Goal: Task Accomplishment & Management: Use online tool/utility

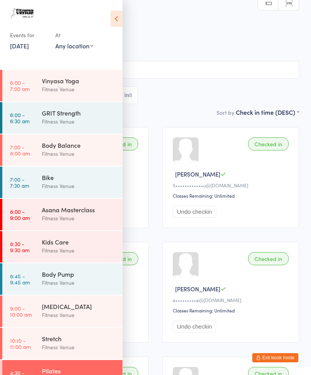
click at [275, 356] on button "Exit kiosk mode" at bounding box center [276, 358] width 46 height 9
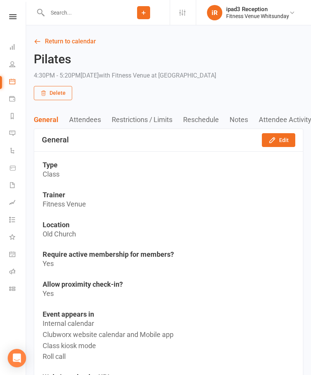
click at [17, 67] on link "People" at bounding box center [17, 64] width 17 height 17
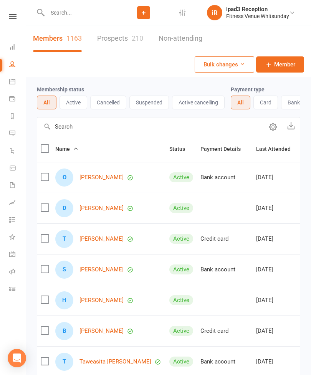
click at [86, 13] on input "text" at bounding box center [81, 12] width 73 height 11
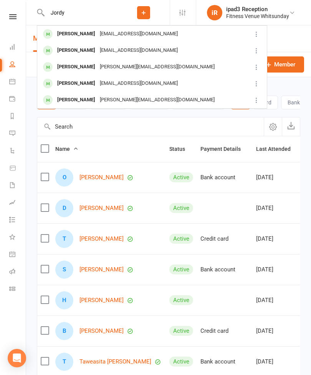
type input "Jordy"
click at [136, 31] on div "jordynfolkema@gmail.com" at bounding box center [139, 33] width 83 height 11
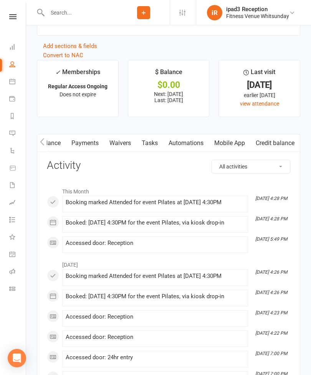
scroll to position [0, 105]
click at [230, 142] on link "Mobile App" at bounding box center [230, 144] width 42 height 18
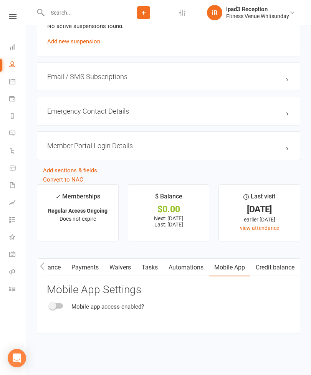
scroll to position [569, 0]
click at [61, 304] on div at bounding box center [56, 306] width 13 height 5
click at [50, 305] on input "checkbox" at bounding box center [50, 305] width 0 height 0
checkbox input "true"
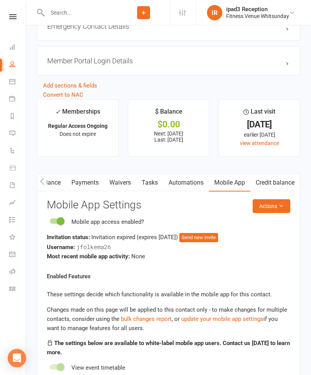
scroll to position [655, 0]
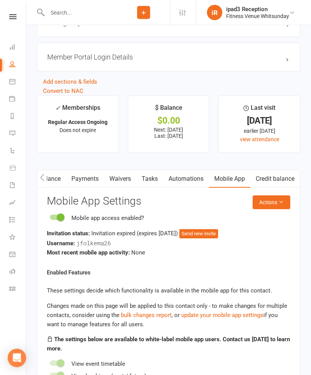
click at [218, 235] on button "Send new invite" at bounding box center [198, 234] width 39 height 9
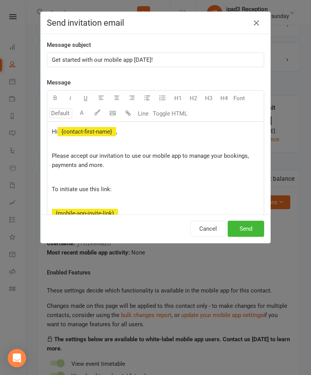
click at [253, 227] on button "Send" at bounding box center [246, 229] width 37 height 16
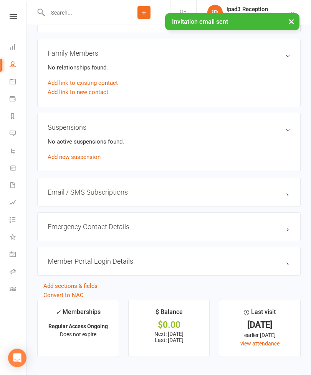
scroll to position [397, 0]
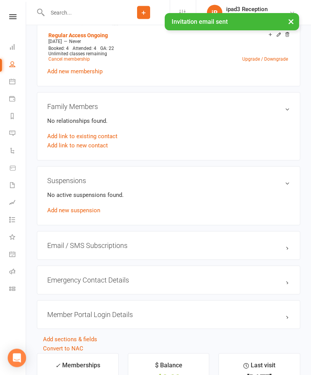
click at [80, 8] on input "text" at bounding box center [81, 12] width 73 height 11
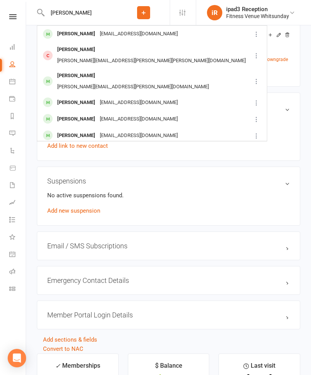
type input "Clara"
click at [159, 28] on div "Clara Travieso Clairetravieso@gmail.com" at bounding box center [145, 34] width 214 height 16
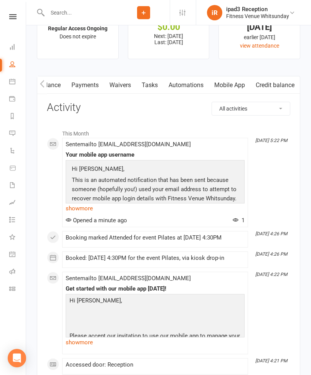
scroll to position [0, 105]
click at [234, 86] on link "Mobile App" at bounding box center [230, 85] width 42 height 18
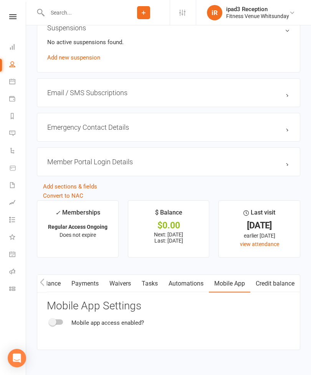
scroll to position [575, 0]
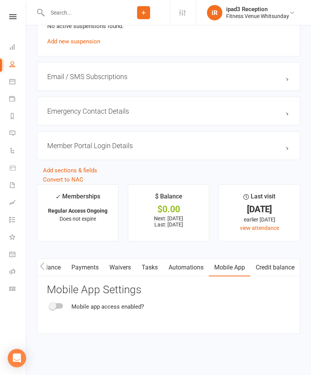
click at [57, 304] on div at bounding box center [56, 306] width 13 height 5
click at [50, 305] on input "checkbox" at bounding box center [50, 305] width 0 height 0
checkbox input "true"
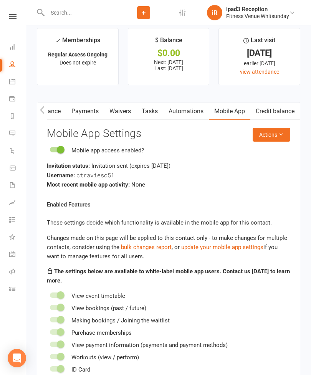
scroll to position [769, 0]
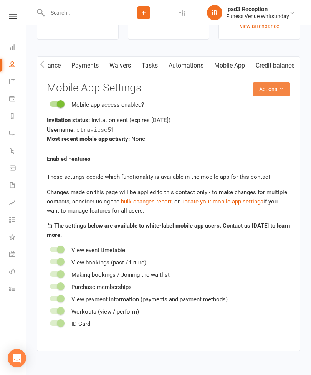
click at [275, 90] on button "Actions" at bounding box center [272, 89] width 38 height 14
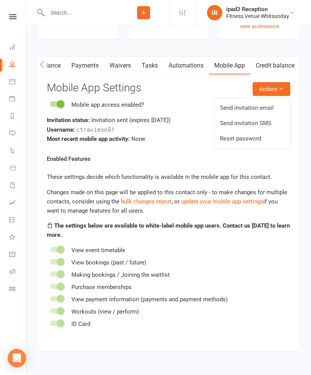
click at [267, 106] on link "Send invitation email" at bounding box center [252, 107] width 76 height 15
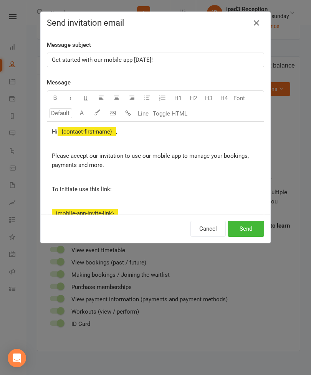
click at [250, 234] on button "Send" at bounding box center [246, 229] width 37 height 16
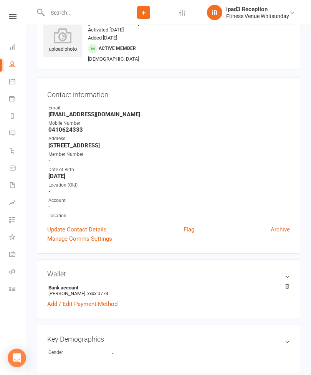
scroll to position [0, 0]
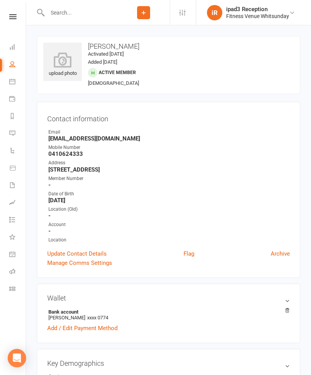
click at [80, 8] on input "text" at bounding box center [81, 12] width 73 height 11
click at [12, 81] on icon at bounding box center [12, 81] width 6 height 6
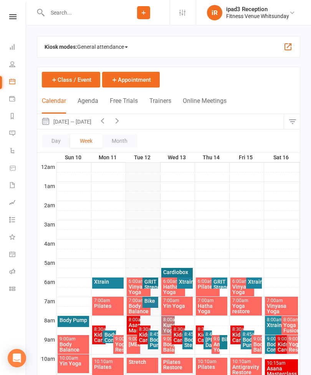
click at [98, 44] on span "General attendance" at bounding box center [102, 47] width 51 height 12
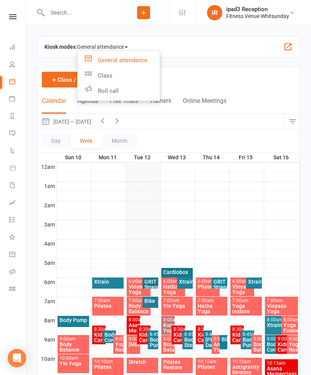
click at [103, 76] on link "Class" at bounding box center [119, 75] width 82 height 15
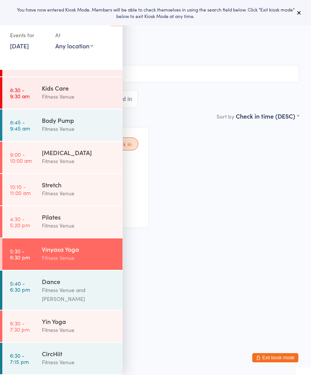
scroll to position [155, 0]
click at [142, 73] on input "search" at bounding box center [155, 74] width 287 height 18
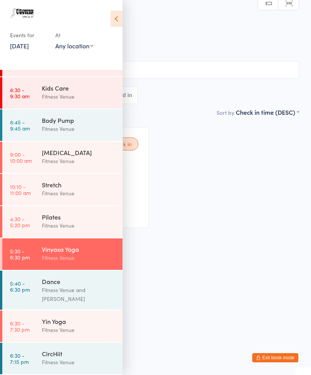
click at [115, 19] on icon at bounding box center [117, 19] width 12 height 16
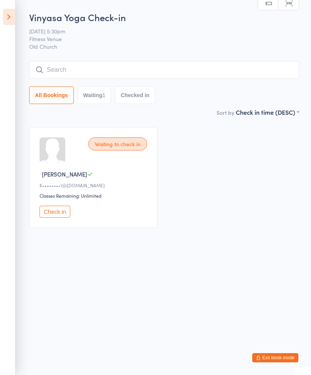
click at [60, 71] on input "search" at bounding box center [164, 70] width 270 height 18
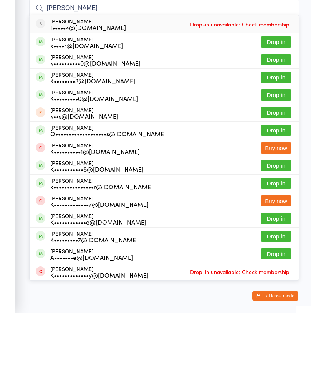
type input "Kathy"
click at [273, 98] on button "Drop in" at bounding box center [276, 103] width 31 height 11
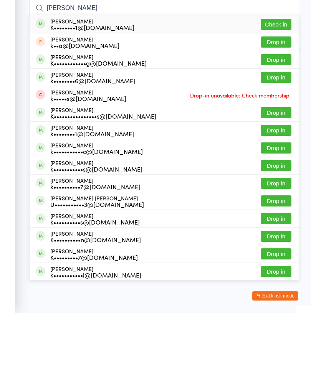
type input "Karen"
click at [276, 81] on button "Check in" at bounding box center [276, 86] width 31 height 11
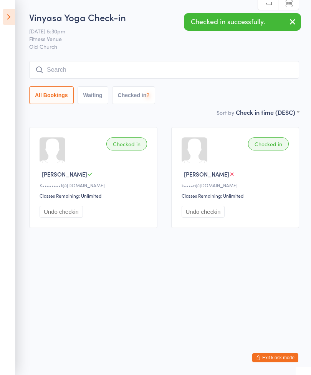
click at [60, 68] on input "search" at bounding box center [164, 70] width 270 height 18
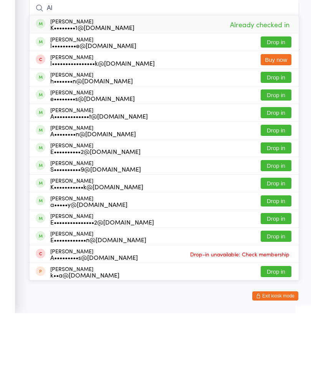
type input "A"
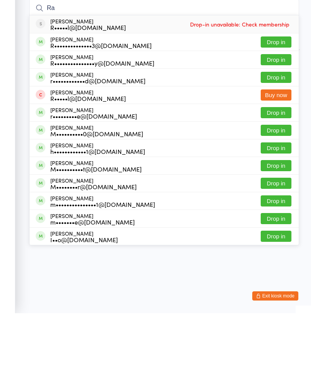
type input "R"
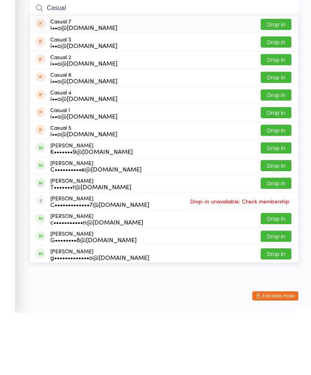
type input "Casual"
click at [268, 169] on button "Drop in" at bounding box center [276, 174] width 31 height 11
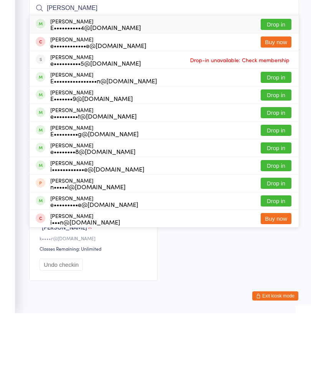
type input "Emily"
click at [269, 222] on button "Drop in" at bounding box center [276, 227] width 31 height 11
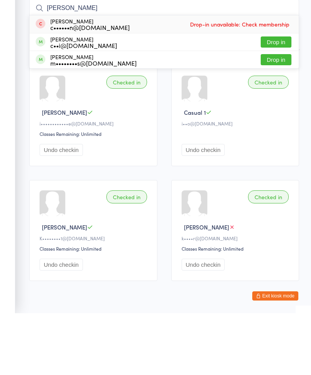
type input "Cody"
click at [277, 98] on button "Drop in" at bounding box center [276, 103] width 31 height 11
